Goal: Find specific page/section: Find specific page/section

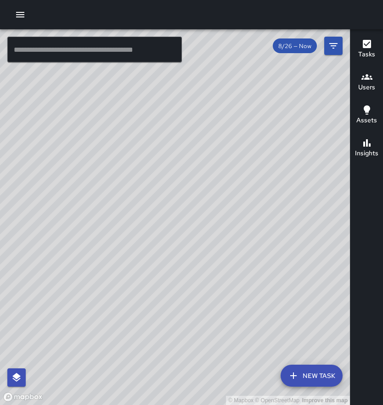
drag, startPoint x: 277, startPoint y: 155, endPoint x: 253, endPoint y: 144, distance: 25.7
click at [253, 144] on div "© Mapbox © OpenStreetMap Improve this map" at bounding box center [175, 217] width 350 height 376
click at [382, 24] on html "© Mapbox © OpenStreetMap Improve this map ​ New Task 8/26 — Now Map Layers Task…" at bounding box center [191, 202] width 383 height 405
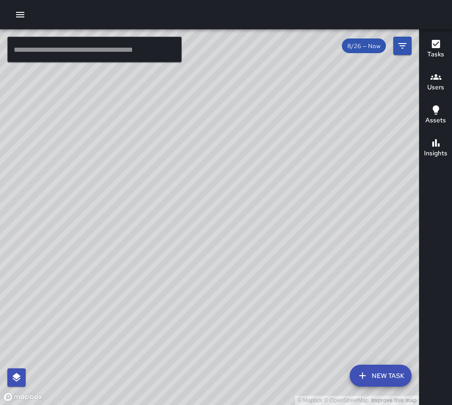
drag, startPoint x: 335, startPoint y: 115, endPoint x: 307, endPoint y: 121, distance: 28.5
click at [307, 121] on div "© Mapbox © OpenStreetMap Improve this map" at bounding box center [209, 217] width 419 height 376
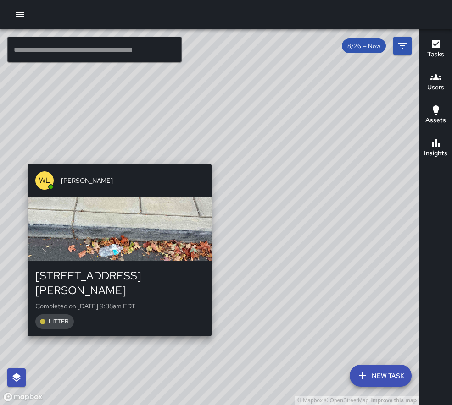
click at [115, 160] on div "© Mapbox © OpenStreetMap Improve this map [PERSON_NAME] [STREET_ADDRESS][PERSON…" at bounding box center [209, 217] width 419 height 376
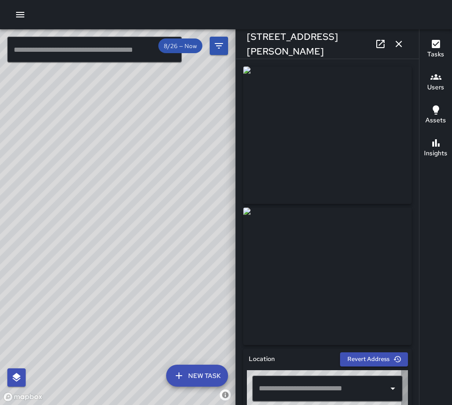
type input "**********"
click at [393, 47] on button "button" at bounding box center [398, 44] width 18 height 18
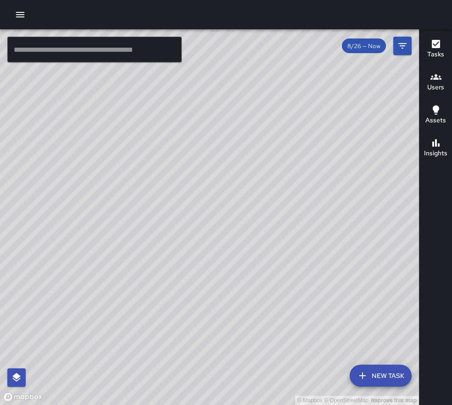
drag, startPoint x: 296, startPoint y: 162, endPoint x: 169, endPoint y: 162, distance: 126.6
click at [169, 162] on div "© Mapbox © OpenStreetMap Improve this map" at bounding box center [209, 217] width 419 height 376
